Goal: Ask a question

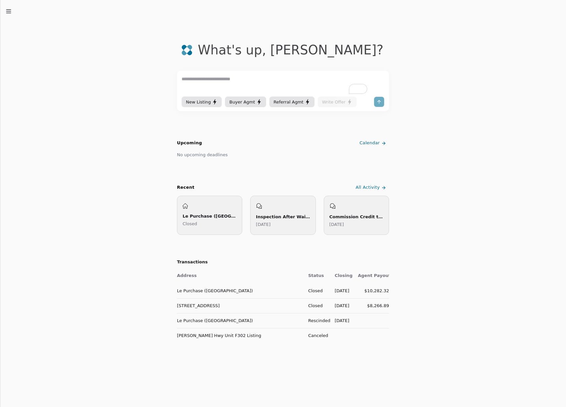
click at [234, 86] on textarea "To enrich screen reader interactions, please activate Accessibility in Grammarl…" at bounding box center [283, 85] width 203 height 20
type textarea "**********"
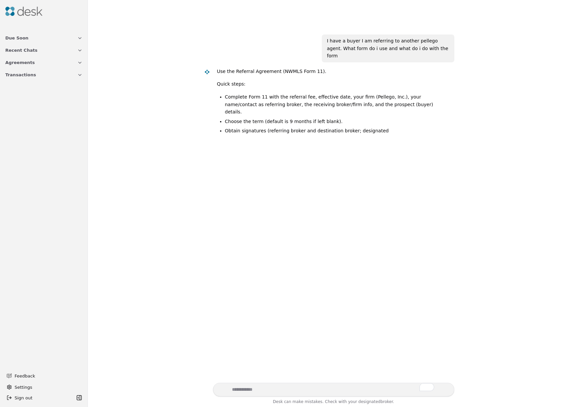
scroll to position [13, 0]
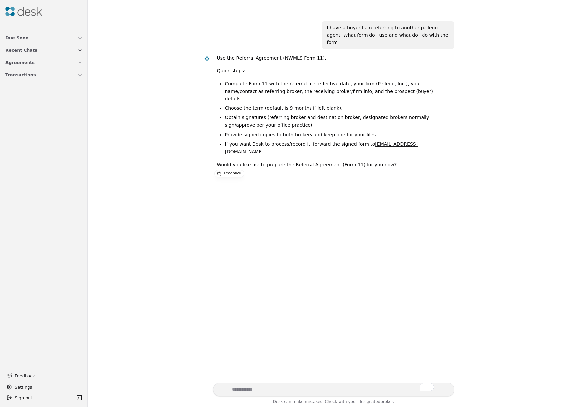
click at [275, 385] on textarea "To enrich screen reader interactions, please activate Accessibility in Grammarl…" at bounding box center [333, 389] width 241 height 14
type textarea "***"
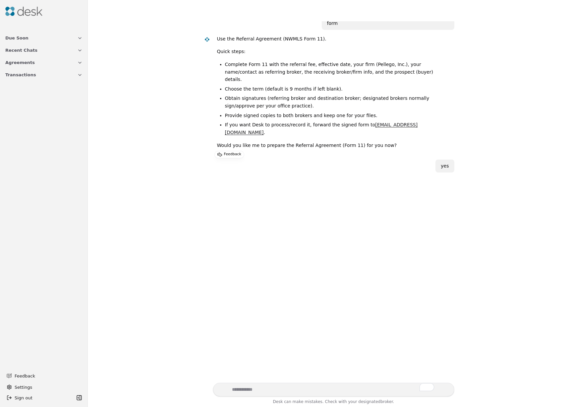
scroll to position [25, 0]
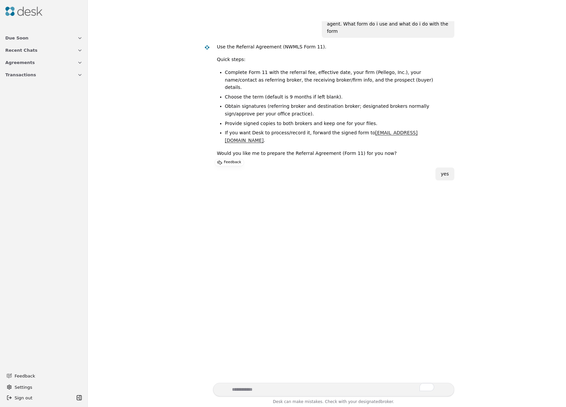
click at [298, 69] on li "Complete Form 11 with the referral fee, effective date, your firm (Pellego, Inc…" at bounding box center [337, 80] width 224 height 23
click at [322, 129] on li "If you want Desk to process/record it, forward the signed form to [EMAIL_ADDRES…" at bounding box center [337, 136] width 224 height 15
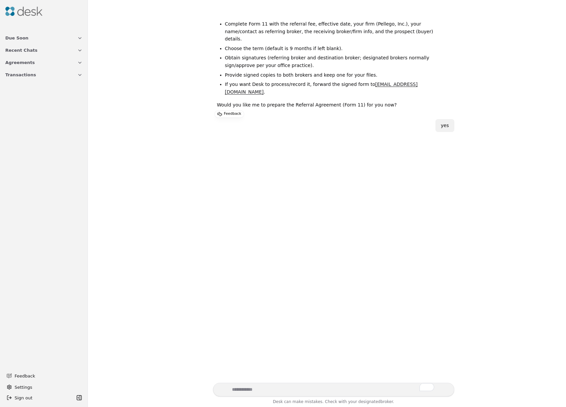
scroll to position [133, 0]
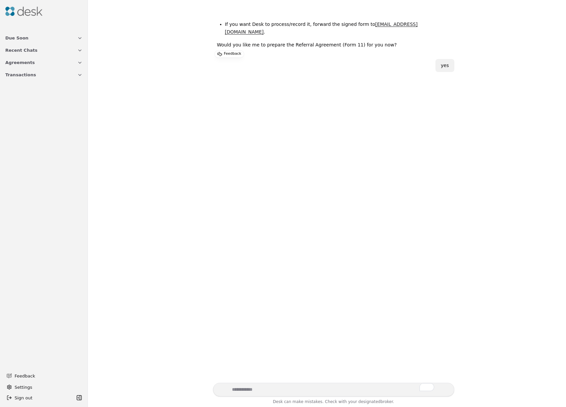
click at [264, 384] on textarea "To enrich screen reader interactions, please activate Accessibility in Grammarl…" at bounding box center [333, 389] width 241 height 14
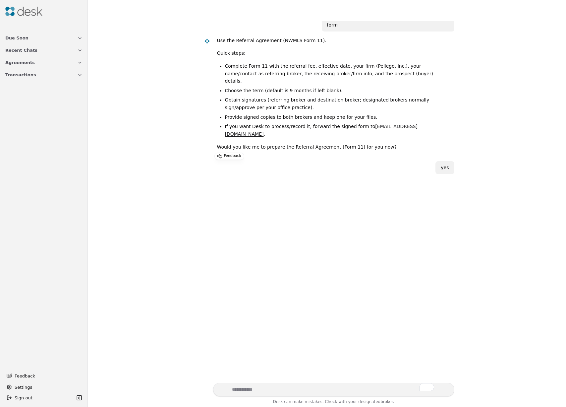
scroll to position [0, 0]
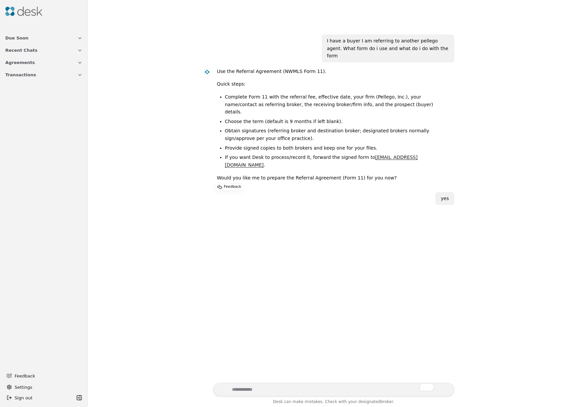
click at [264, 391] on textarea "To enrich screen reader interactions, please activate Accessibility in Grammarl…" at bounding box center [333, 389] width 241 height 14
type textarea "**********"
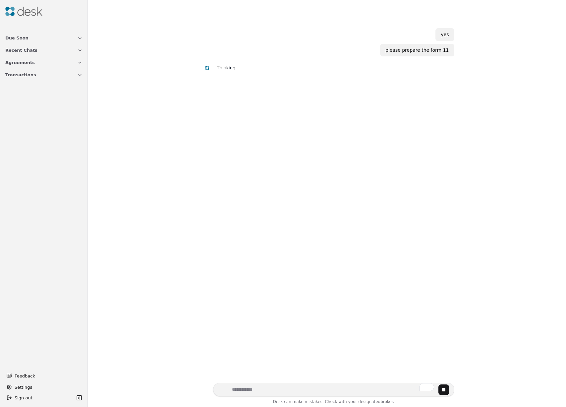
scroll to position [23, 0]
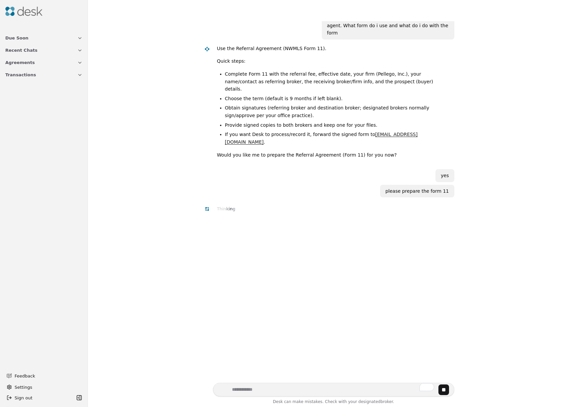
click at [324, 226] on div "I have a buyer I am referring to another pellego agent. What form do i use and …" at bounding box center [327, 201] width 470 height 361
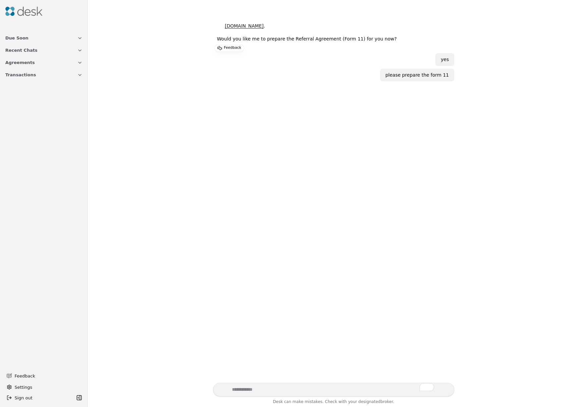
scroll to position [0, 0]
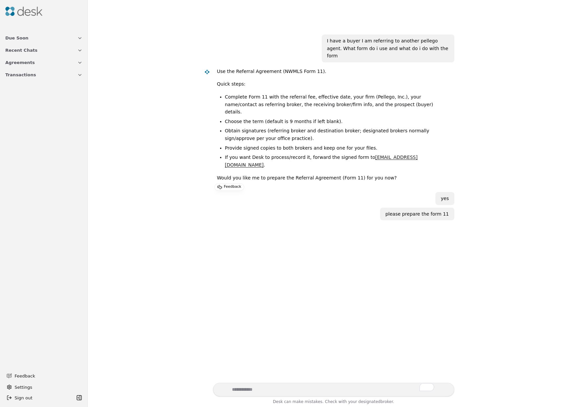
click at [308, 144] on li "Provide signed copies to both brokers and keep one for your files." at bounding box center [337, 148] width 224 height 8
click at [230, 184] on p "Feedback" at bounding box center [232, 187] width 17 height 7
click at [277, 174] on p "Would you like me to prepare the Referral Agreement (Form 11) for you now?" at bounding box center [333, 178] width 232 height 8
click at [33, 14] on img at bounding box center [23, 11] width 37 height 9
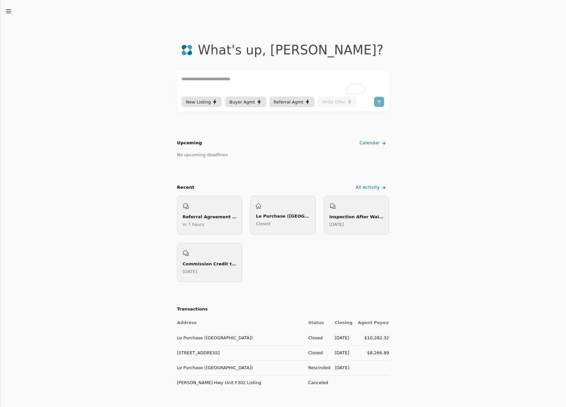
click at [210, 90] on textarea "To enrich screen reader interactions, please activate Accessibility in Grammarl…" at bounding box center [283, 85] width 203 height 20
type textarea "*"
type textarea "**********"
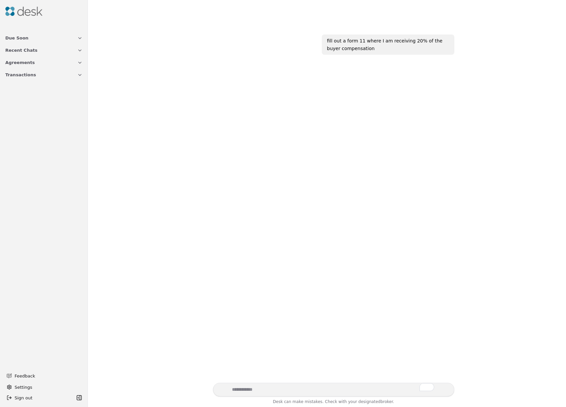
click at [340, 171] on div "fill out a form 11 where I am receiving 20% of the buyer compensation" at bounding box center [327, 201] width 470 height 361
click at [389, 40] on div "fill out a form 11 where I am receiving 20% of the buyer compensation" at bounding box center [388, 44] width 122 height 15
click at [347, 166] on div "fill out a form 11 where I am receiving 20% of the buyer compensation" at bounding box center [327, 201] width 470 height 361
click at [250, 393] on textarea "To enrich screen reader interactions, please activate Accessibility in Grammarl…" at bounding box center [333, 389] width 241 height 14
click at [317, 307] on div "fill out a form 11 where I am receiving 20% of the buyer compensation" at bounding box center [327, 201] width 470 height 361
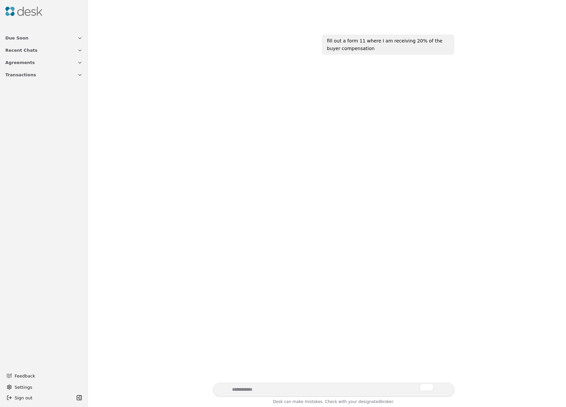
click at [371, 390] on textarea "To enrich screen reader interactions, please activate Accessibility in Grammarl…" at bounding box center [333, 389] width 241 height 14
click at [382, 155] on div "fill out a form 11 where I am receiving 20% of the buyer compensation" at bounding box center [327, 201] width 470 height 361
click at [370, 140] on div "fill out a form 11 where I am receiving 20% of the buyer compensation" at bounding box center [327, 201] width 470 height 361
click at [283, 99] on div "fill out a form 11 where I am receiving 20% of the buyer compensation" at bounding box center [327, 201] width 470 height 361
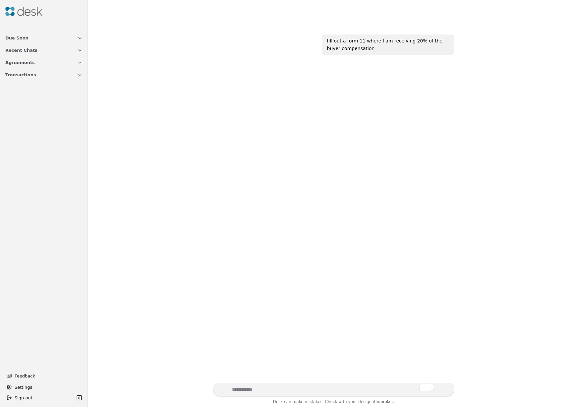
click at [249, 383] on textarea "To enrich screen reader interactions, please activate Accessibility in Grammarl…" at bounding box center [333, 389] width 241 height 14
click at [250, 383] on textarea "To enrich screen reader interactions, please activate Accessibility in Grammarl…" at bounding box center [333, 389] width 241 height 14
type textarea "******"
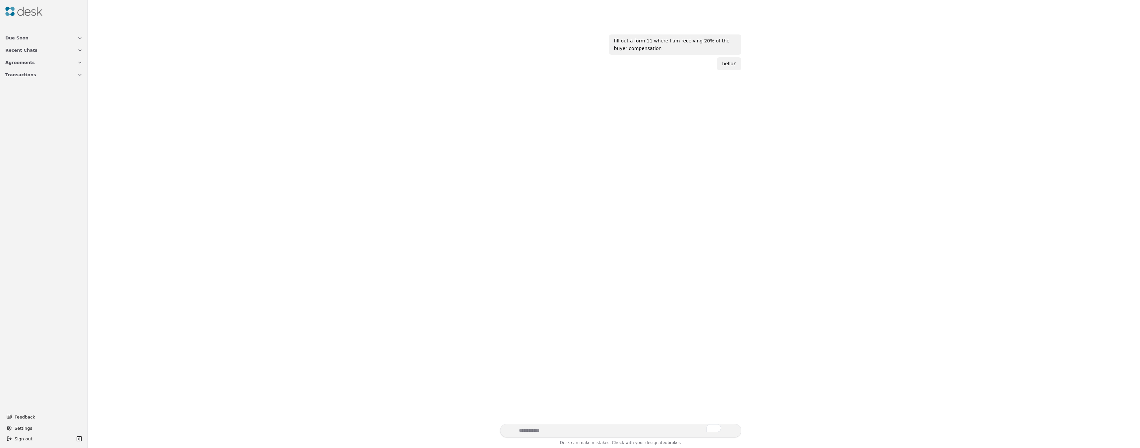
click at [553, 406] on textarea "To enrich screen reader interactions, please activate Accessibility in Grammarl…" at bounding box center [620, 431] width 241 height 14
type textarea "*********"
